Goal: Check status: Check status

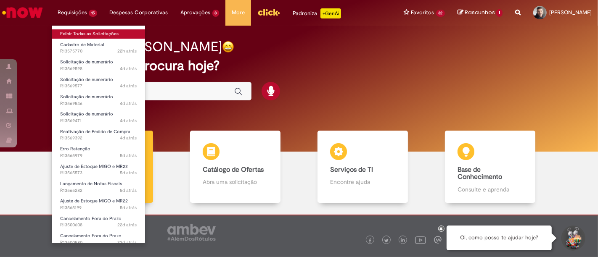
click at [79, 33] on link "Exibir Todas as Solicitações" at bounding box center [98, 33] width 93 height 9
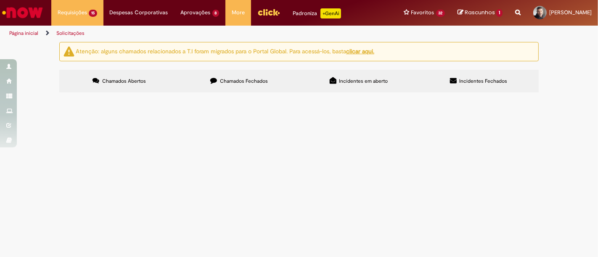
scroll to position [135, 0]
click at [0, 0] on span "Solicito ajuste de saldo da NF 227-612, a mesma foi lançada com a quantidade in…" at bounding box center [0, 0] width 0 height 0
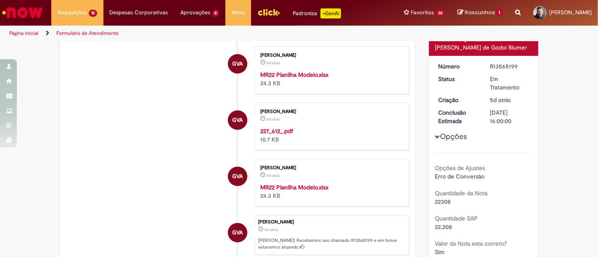
scroll to position [47, 0]
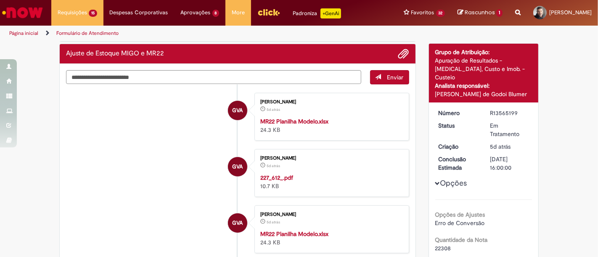
drag, startPoint x: 519, startPoint y: 86, endPoint x: 432, endPoint y: 87, distance: 87.0
click at [435, 90] on div "[PERSON_NAME] de Godoi Blumer" at bounding box center [483, 94] width 97 height 8
copy div "[PERSON_NAME] de Godoi Blumer"
click at [268, 15] on img "Menu Cabeçalho" at bounding box center [268, 12] width 23 height 13
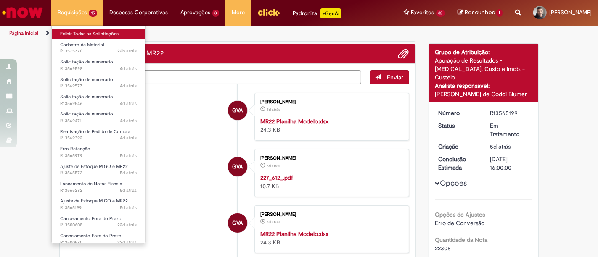
click at [74, 33] on link "Exibir Todas as Solicitações" at bounding box center [98, 33] width 93 height 9
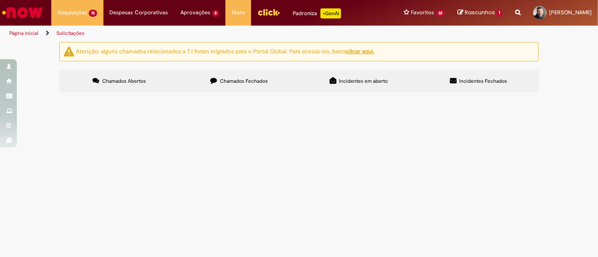
scroll to position [93, 0]
click at [0, 0] on span "Solicito reativação do pedido de compra 4501457381 para lançamento da NFS 214 d…" at bounding box center [0, 0] width 0 height 0
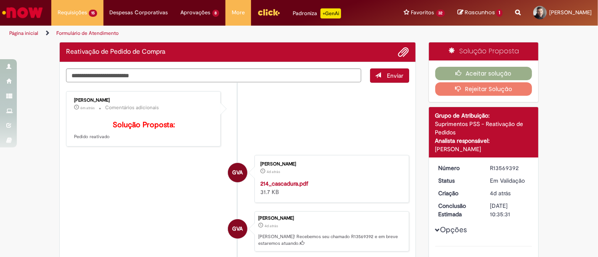
click at [130, 161] on ul "[PERSON_NAME] 6m atrás 6 minutos atrás Comentários adicionais Solução Proposta:…" at bounding box center [237, 184] width 343 height 203
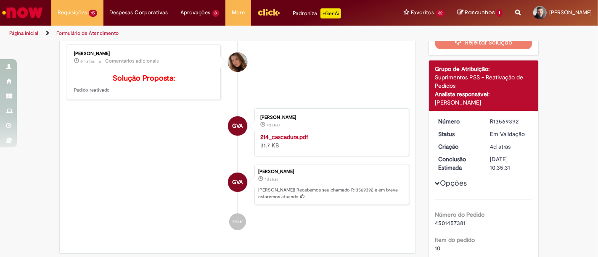
scroll to position [95, 0]
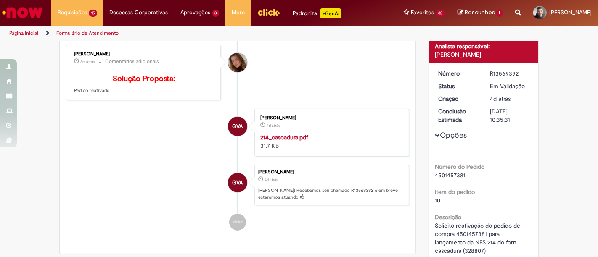
click at [181, 171] on ul "[PERSON_NAME] 6m atrás 6 minutos atrás Comentários adicionais Solução Proposta:…" at bounding box center [237, 138] width 343 height 203
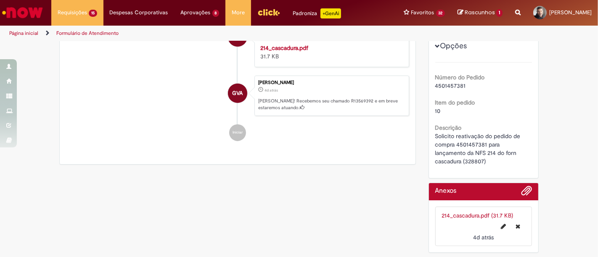
scroll to position [188, 0]
click at [469, 141] on span "Solicito reativação do pedido de compra 4501457381 para lançamento da NFS 214 d…" at bounding box center [478, 148] width 87 height 33
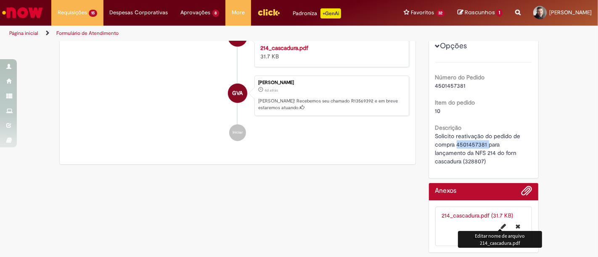
copy span "4501457381"
